Goal: Task Accomplishment & Management: Understand process/instructions

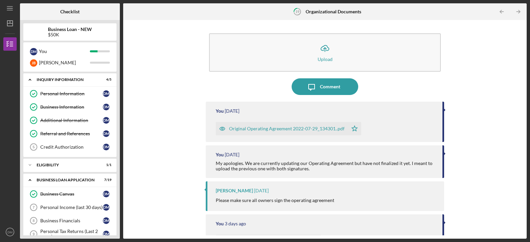
scroll to position [177, 0]
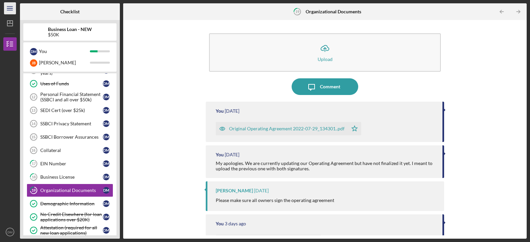
click at [13, 9] on icon "Icon/Menu" at bounding box center [10, 8] width 15 height 15
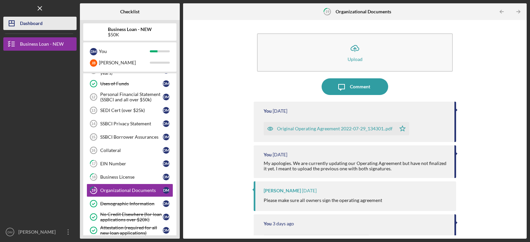
click at [23, 25] on div "Dashboard" at bounding box center [31, 24] width 23 height 15
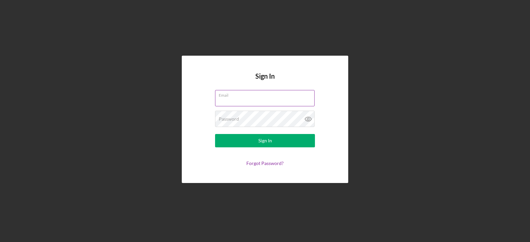
click at [226, 100] on input "Email" at bounding box center [265, 98] width 100 height 16
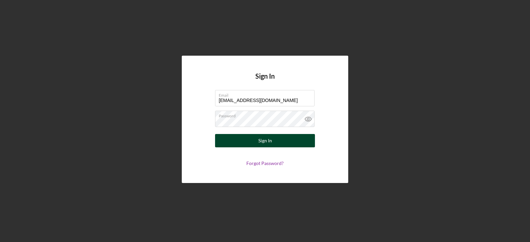
click at [295, 142] on button "Sign In" at bounding box center [265, 140] width 100 height 13
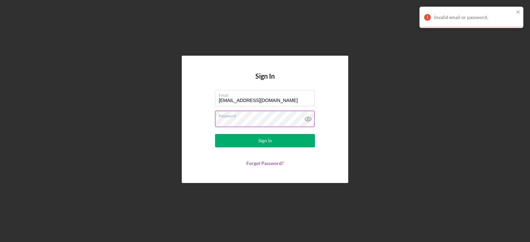
click at [307, 119] on icon at bounding box center [308, 119] width 2 height 2
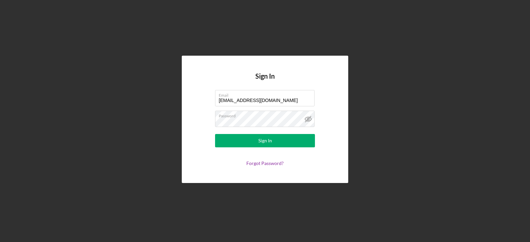
click at [274, 152] on form "Email diarramorris1@gmail.com Password Sign In Forgot Password?" at bounding box center [264, 128] width 133 height 76
click at [275, 141] on button "Sign In" at bounding box center [265, 140] width 100 height 13
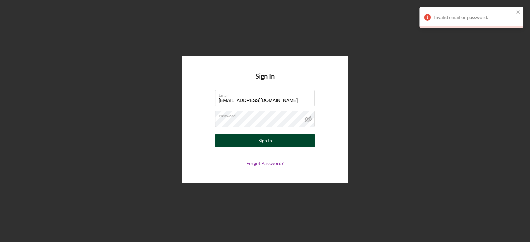
click at [280, 139] on button "Sign In" at bounding box center [265, 140] width 100 height 13
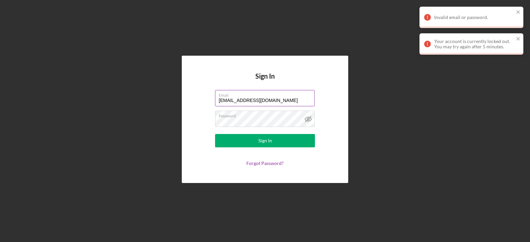
click at [299, 97] on label "Email" at bounding box center [267, 93] width 96 height 7
click at [299, 97] on input "diarramorris1@gmail.com" at bounding box center [265, 98] width 100 height 16
type input "d"
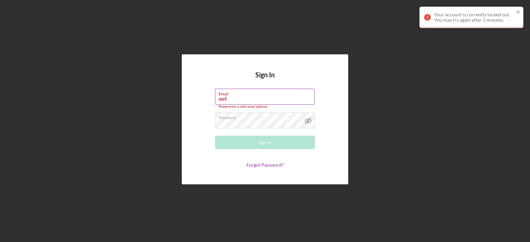
click at [246, 102] on input "well" at bounding box center [265, 97] width 100 height 16
type input "wellucafe@gmail.com"
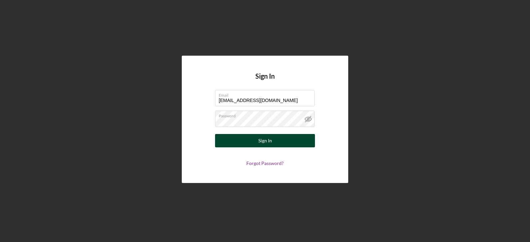
click at [260, 137] on div "Sign In" at bounding box center [265, 140] width 14 height 13
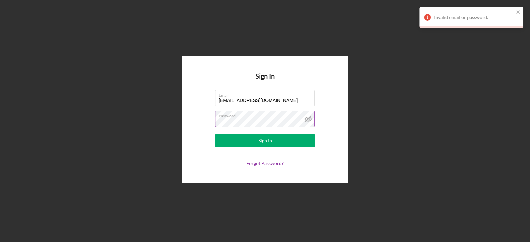
click at [258, 117] on label "Password" at bounding box center [267, 114] width 96 height 7
click at [268, 143] on div "Sign In" at bounding box center [265, 140] width 14 height 13
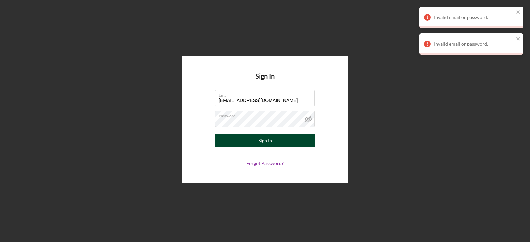
click at [262, 138] on div "Sign In" at bounding box center [265, 140] width 14 height 13
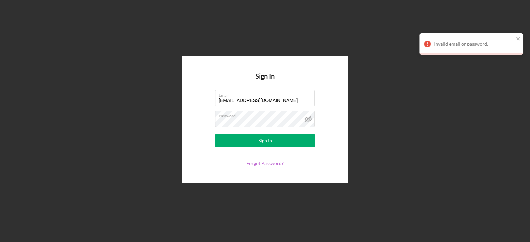
click at [266, 162] on form "Email wellucafe@gmail.com Password Sign In Forgot Password?" at bounding box center [264, 128] width 133 height 76
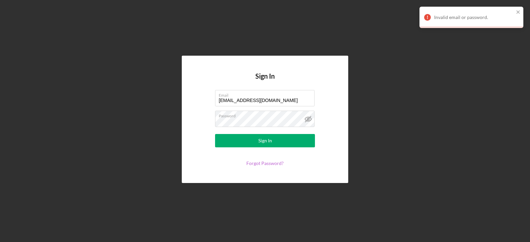
click at [265, 162] on link "Forgot Password?" at bounding box center [264, 163] width 37 height 6
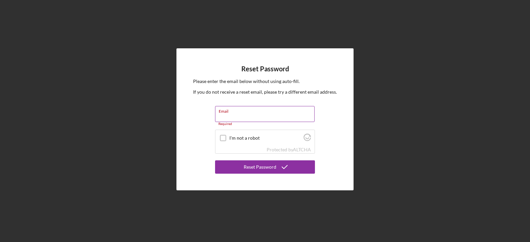
click at [233, 112] on div "Email Required" at bounding box center [265, 116] width 100 height 20
click at [252, 112] on div "Email Required" at bounding box center [265, 116] width 100 height 20
click at [225, 137] on input "I'm not a robot" at bounding box center [223, 138] width 6 height 6
checkbox input "true"
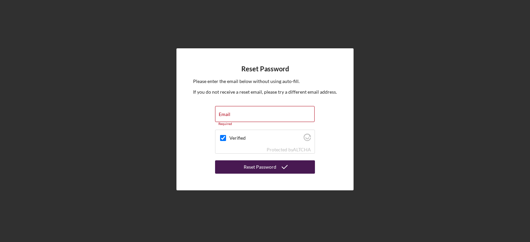
click at [247, 169] on div "Reset Password" at bounding box center [260, 166] width 33 height 13
click at [250, 114] on input "Email" at bounding box center [265, 114] width 100 height 16
type input "diarramorris1@gmail.com"
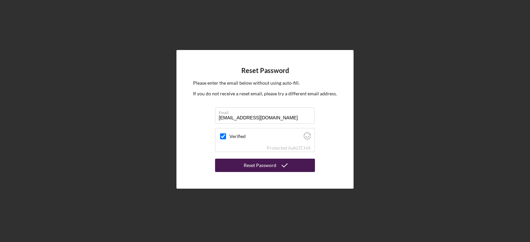
click at [236, 165] on button "Reset Password" at bounding box center [265, 164] width 100 height 13
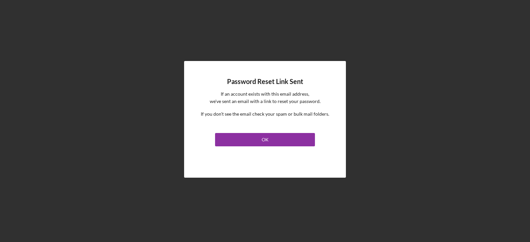
click at [254, 132] on link "OK" at bounding box center [265, 138] width 100 height 16
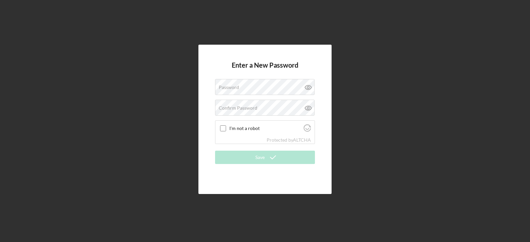
click at [339, 90] on div "Enter a New Password Password Confirm Password I'm not a robot Protected by ALT…" at bounding box center [264, 119] width 523 height 238
click at [268, 83] on div "Password" at bounding box center [265, 87] width 100 height 17
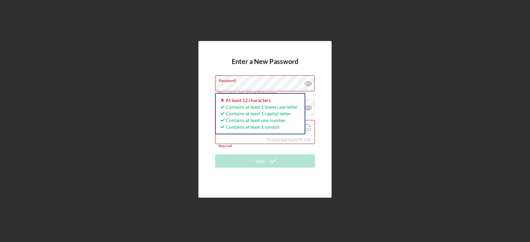
click at [328, 108] on div "Enter a New Password Password Password must be at least 12 characters. Icon/ico…" at bounding box center [264, 119] width 133 height 156
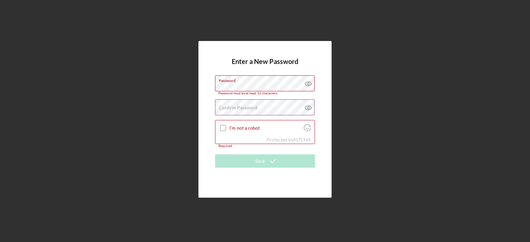
click at [255, 105] on label "Confirm Password" at bounding box center [238, 107] width 39 height 5
click at [221, 128] on input "I'm not a robot" at bounding box center [223, 128] width 6 height 6
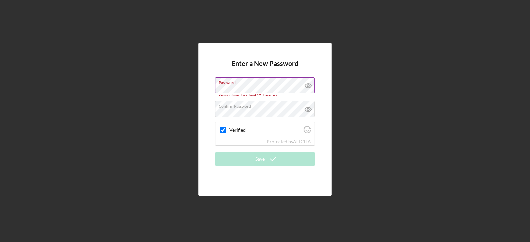
click at [255, 84] on label "Password" at bounding box center [267, 81] width 96 height 7
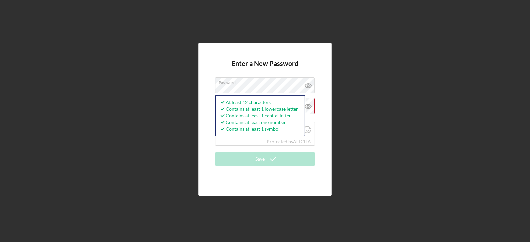
click at [208, 134] on div "Enter a New Password Password At least 12 characters Contains at least 1 lowerc…" at bounding box center [264, 119] width 133 height 153
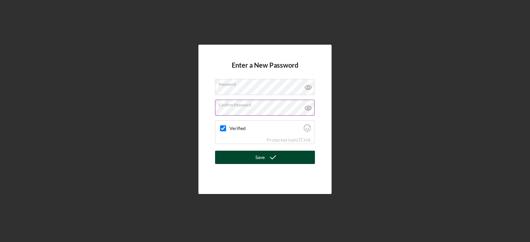
click at [251, 159] on button "Save" at bounding box center [265, 156] width 100 height 13
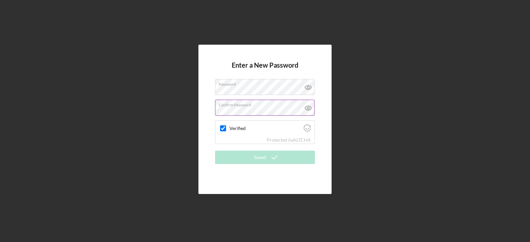
click at [267, 63] on h4 "Enter a New Password" at bounding box center [265, 70] width 67 height 18
click at [305, 56] on div "Enter a New Password Password Confirm Password Verified Protected by ALTCHA Sav…" at bounding box center [264, 119] width 133 height 149
click at [261, 132] on div "Verified" at bounding box center [264, 129] width 99 height 16
click at [259, 84] on label "Password" at bounding box center [267, 82] width 96 height 7
click at [260, 84] on label "Password" at bounding box center [267, 82] width 96 height 7
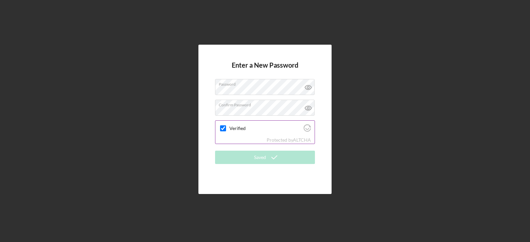
click at [249, 135] on div "Verified" at bounding box center [264, 129] width 99 height 16
click at [339, 66] on div "Enter a New Password Password Confirm Password Verified Protected by ALTCHA Sav…" at bounding box center [264, 119] width 523 height 238
click at [295, 65] on h4 "Enter a New Password" at bounding box center [265, 70] width 67 height 18
click at [279, 86] on label "Password" at bounding box center [267, 82] width 96 height 7
click at [307, 88] on icon at bounding box center [308, 87] width 2 height 2
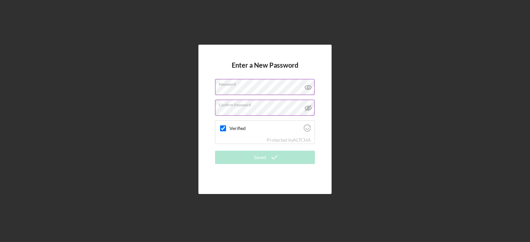
click at [311, 87] on icon at bounding box center [308, 87] width 6 height 4
click at [265, 136] on div "Protected by ALTCHA" at bounding box center [264, 139] width 99 height 7
click at [313, 64] on form "Enter a New Password Password Confirm Password Verified Protected by ALTCHA Sav…" at bounding box center [265, 119] width 100 height 116
click at [314, 159] on div "Enter a New Password Password Confirm Password Verified Protected by ALTCHA Sav…" at bounding box center [264, 119] width 133 height 149
click at [272, 140] on div "Protected by ALTCHA" at bounding box center [289, 139] width 44 height 5
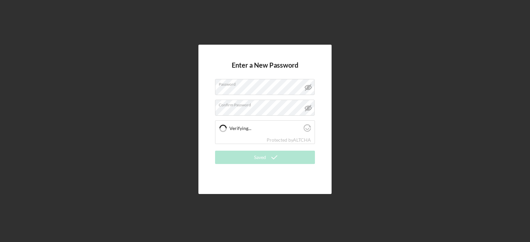
checkbox input "true"
click at [279, 85] on label "Password" at bounding box center [267, 82] width 96 height 7
click at [264, 132] on div "Verified" at bounding box center [264, 129] width 99 height 16
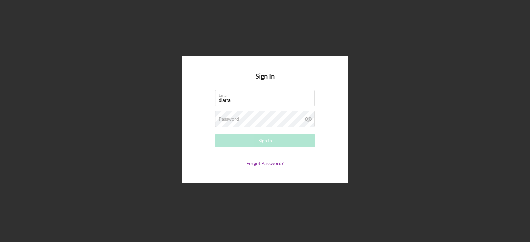
type input "[EMAIL_ADDRESS][DOMAIN_NAME]"
click at [235, 120] on label "Password" at bounding box center [229, 118] width 20 height 5
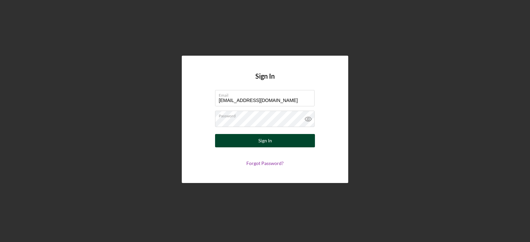
click at [259, 142] on div "Sign In" at bounding box center [265, 140] width 14 height 13
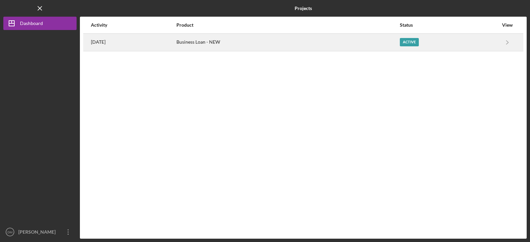
click at [255, 43] on div "Business Loan - NEW" at bounding box center [287, 42] width 223 height 17
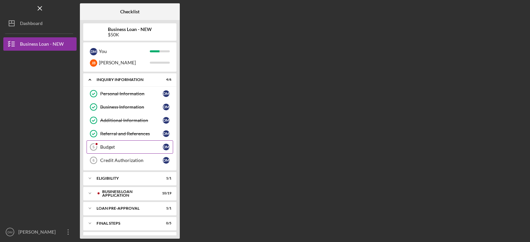
click at [119, 148] on div "Budget" at bounding box center [131, 146] width 63 height 5
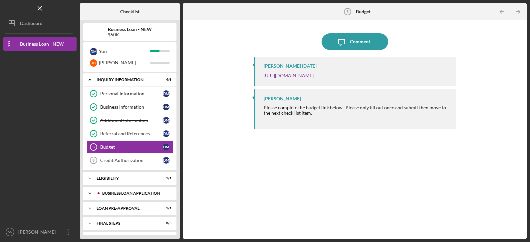
click at [107, 192] on div "BUSINESS LOAN APPLICATION" at bounding box center [135, 193] width 66 height 4
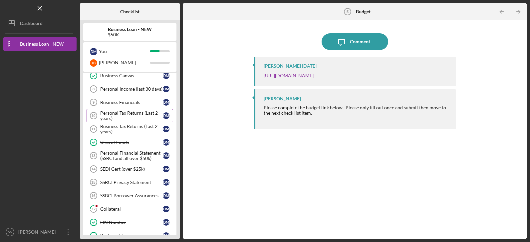
scroll to position [133, 0]
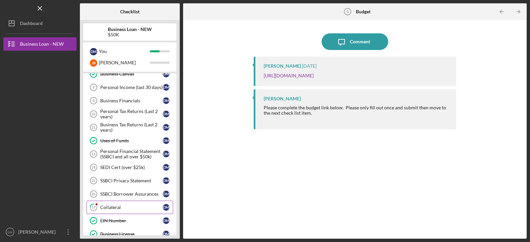
click at [115, 206] on div "Collateral" at bounding box center [131, 206] width 63 height 5
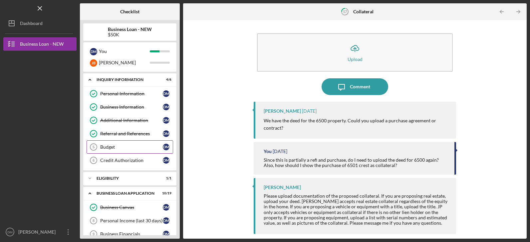
click at [107, 145] on div "Budget" at bounding box center [131, 146] width 63 height 5
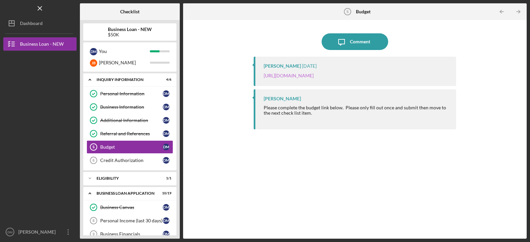
click at [314, 76] on link "[URL][DOMAIN_NAME]" at bounding box center [289, 76] width 50 height 6
